Goal: Answer question/provide support

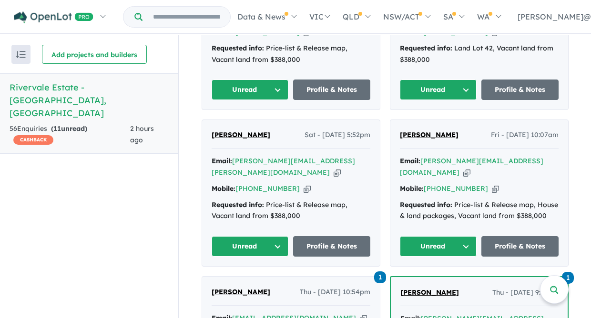
scroll to position [497, 0]
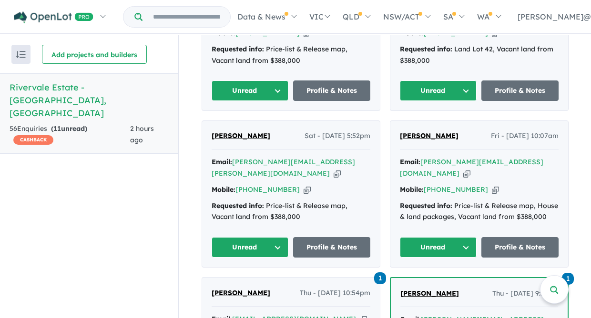
click at [464, 237] on button "Unread" at bounding box center [438, 247] width 77 height 20
click at [441, 281] on button "Assigned" at bounding box center [441, 292] width 83 height 22
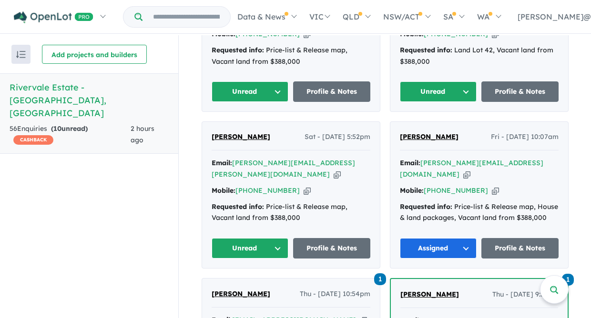
scroll to position [496, 0]
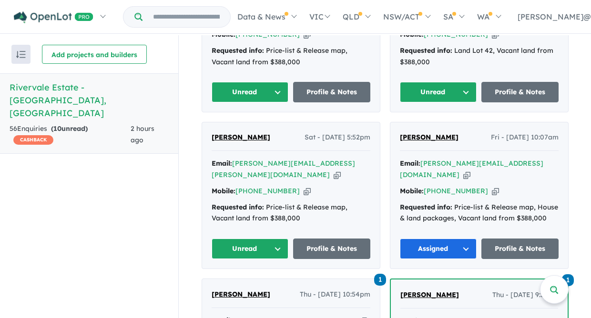
click at [424, 133] on span "[PERSON_NAME]" at bounding box center [429, 137] width 59 height 9
click at [274, 239] on button "Unread" at bounding box center [250, 249] width 77 height 20
click at [243, 283] on button "Assigned" at bounding box center [253, 294] width 83 height 22
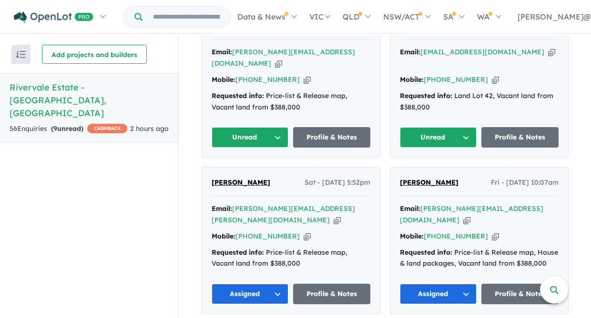
scroll to position [451, 0]
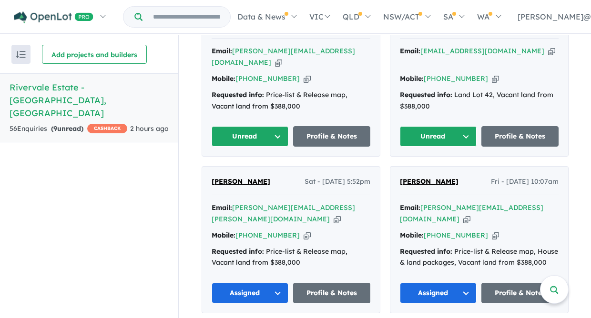
click at [244, 177] on span "Gavin Stickland" at bounding box center [241, 181] width 59 height 9
click at [463, 126] on button "Unread" at bounding box center [438, 136] width 77 height 20
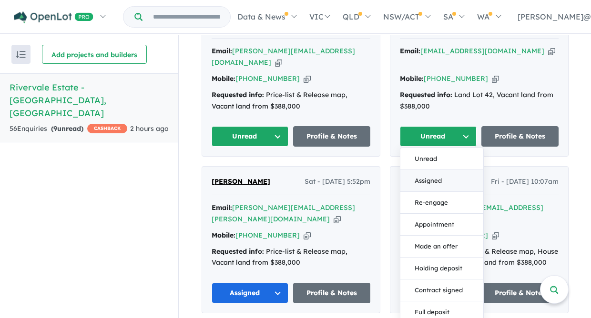
click at [422, 170] on button "Assigned" at bounding box center [441, 181] width 83 height 22
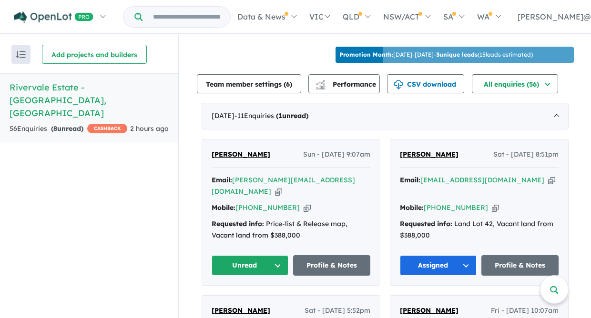
scroll to position [335, 0]
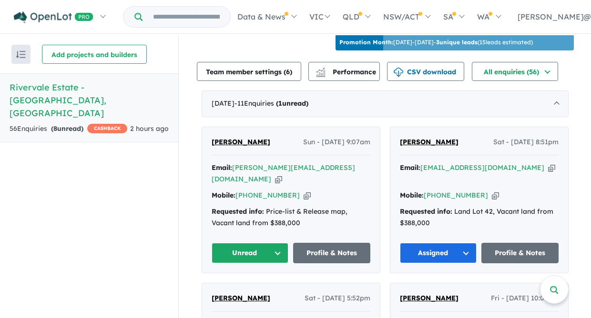
click at [419, 138] on span "Chad Maes" at bounding box center [429, 142] width 59 height 9
click at [277, 243] on button "Unread" at bounding box center [250, 253] width 77 height 20
click at [245, 287] on button "Assigned" at bounding box center [253, 298] width 83 height 22
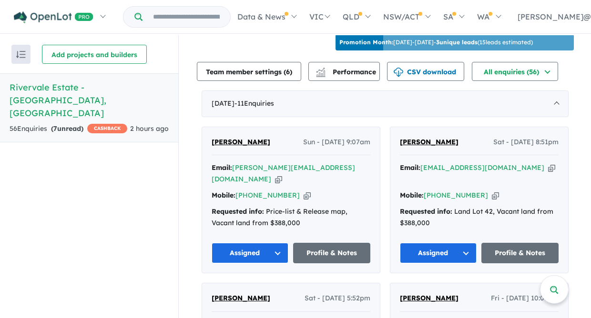
click at [233, 138] on span "[PERSON_NAME]" at bounding box center [241, 142] width 59 height 9
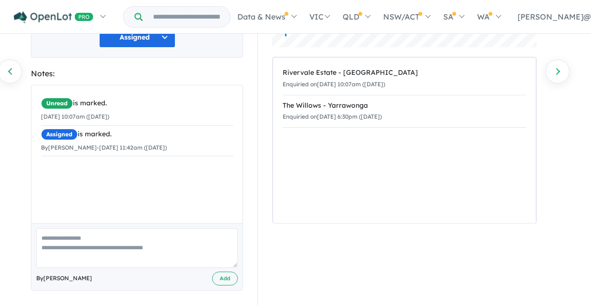
scroll to position [153, 0]
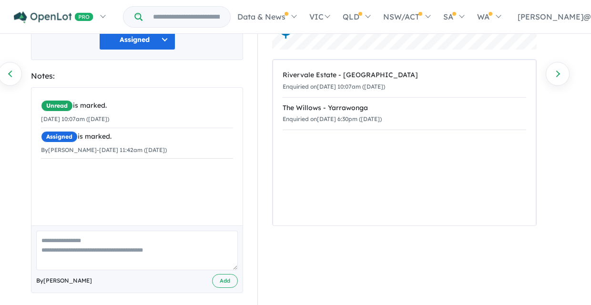
click at [49, 231] on textarea at bounding box center [137, 251] width 202 height 40
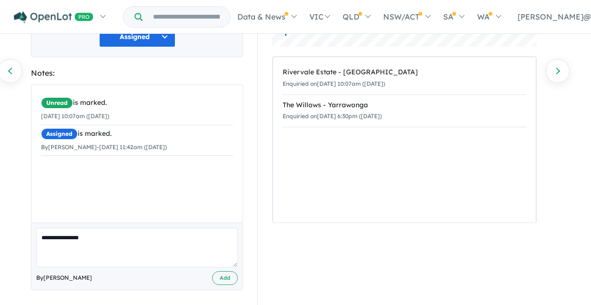
scroll to position [155, 0]
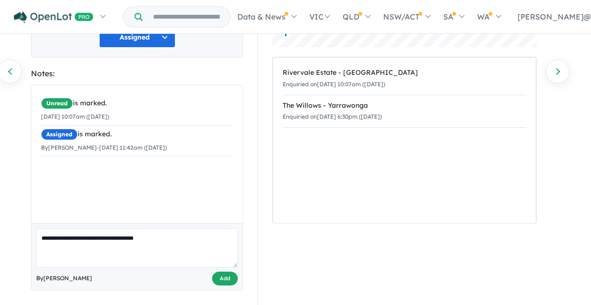
type textarea "**********"
click at [228, 272] on button "Add" at bounding box center [225, 279] width 26 height 14
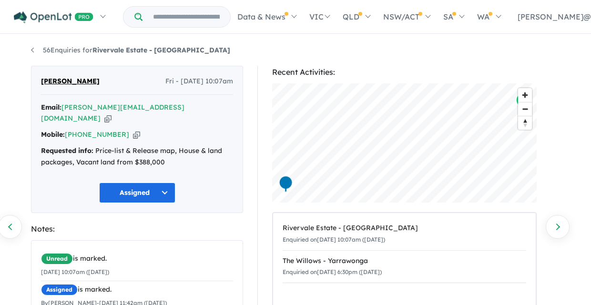
scroll to position [0, 0]
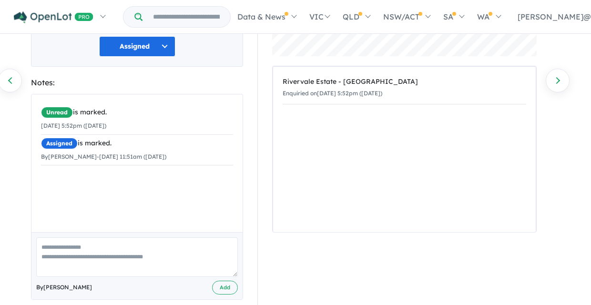
scroll to position [146, 0]
click at [50, 238] on textarea at bounding box center [137, 258] width 202 height 40
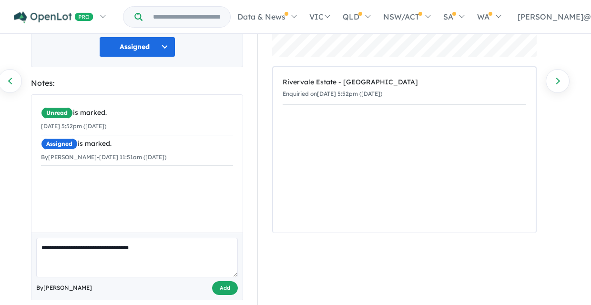
type textarea "**********"
click at [226, 281] on button "Add" at bounding box center [225, 288] width 26 height 14
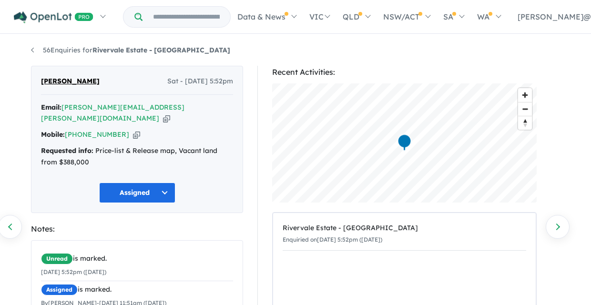
scroll to position [0, 0]
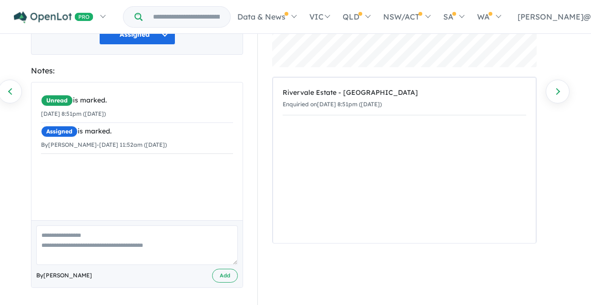
scroll to position [135, 0]
click at [47, 234] on textarea at bounding box center [137, 246] width 202 height 40
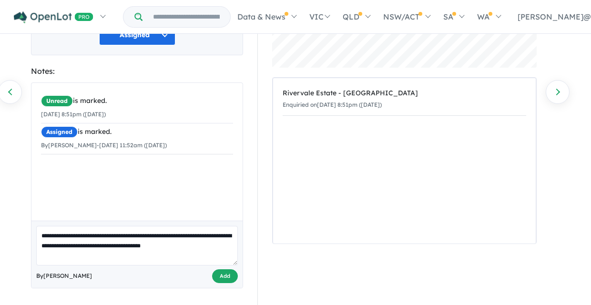
type textarea "**********"
click at [223, 275] on button "Add" at bounding box center [225, 276] width 26 height 14
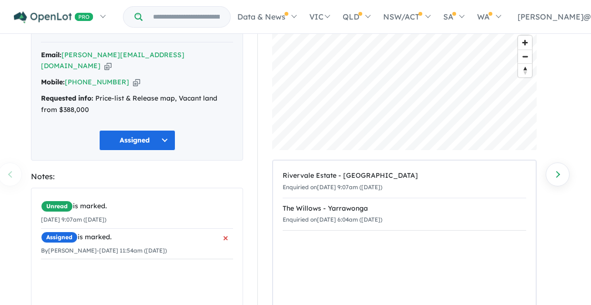
scroll to position [55, 0]
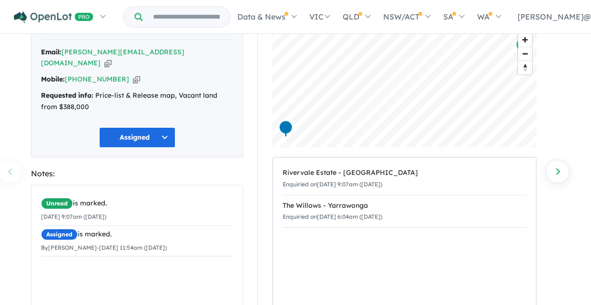
click at [163, 127] on button "Assigned" at bounding box center [137, 137] width 76 height 20
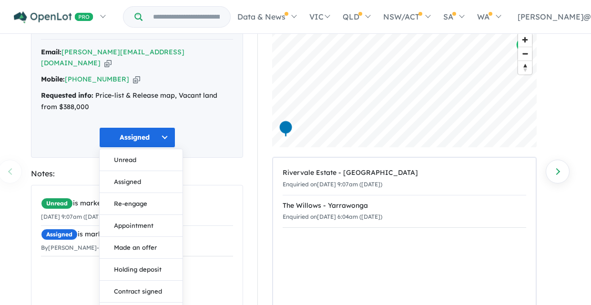
click at [207, 167] on section "Notes: Unread is marked. [DATE] 9:07am ([DATE]) Assigned is marked. By [PERSON_…" at bounding box center [137, 279] width 212 height 224
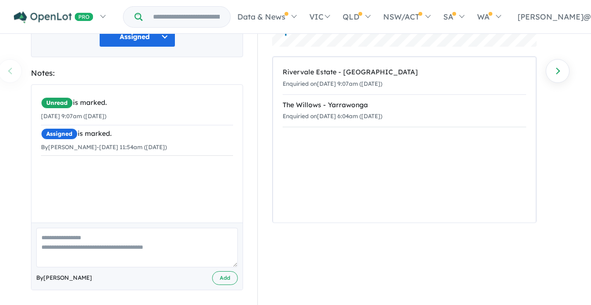
scroll to position [155, 0]
click at [49, 228] on textarea at bounding box center [137, 248] width 202 height 40
click at [44, 228] on textarea at bounding box center [137, 248] width 202 height 40
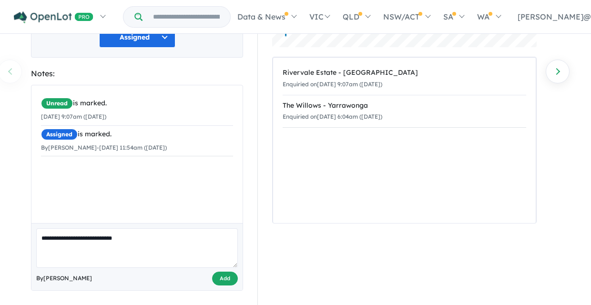
type textarea "**********"
click at [224, 272] on button "Add" at bounding box center [225, 279] width 26 height 14
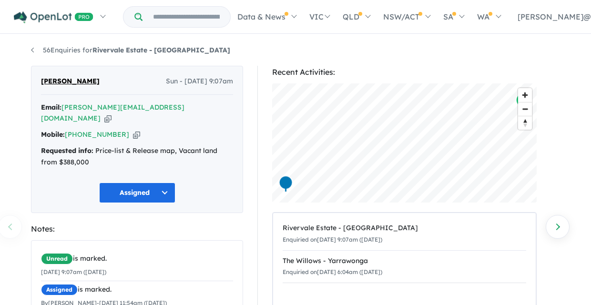
scroll to position [0, 0]
